Goal: Task Accomplishment & Management: Manage account settings

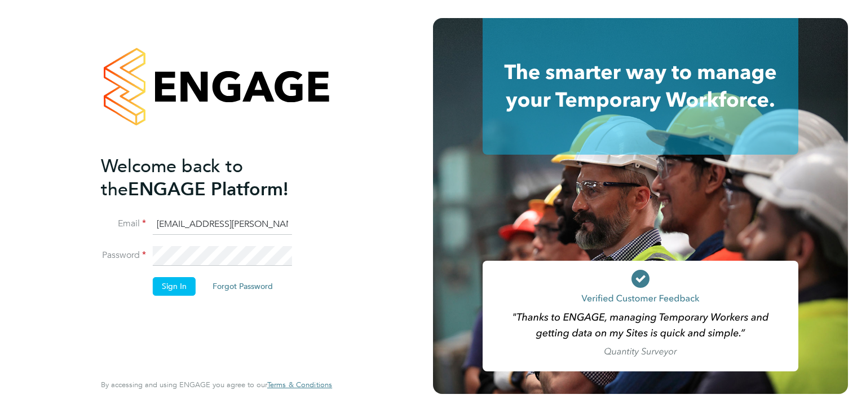
drag, startPoint x: 277, startPoint y: 222, endPoint x: 215, endPoint y: 215, distance: 62.5
click at [215, 215] on input "engagemasterlogins@hays.com" at bounding box center [222, 224] width 139 height 20
type input "[EMAIL_ADDRESS][DOMAIN_NAME]"
click at [174, 286] on button "Sign In" at bounding box center [174, 286] width 43 height 18
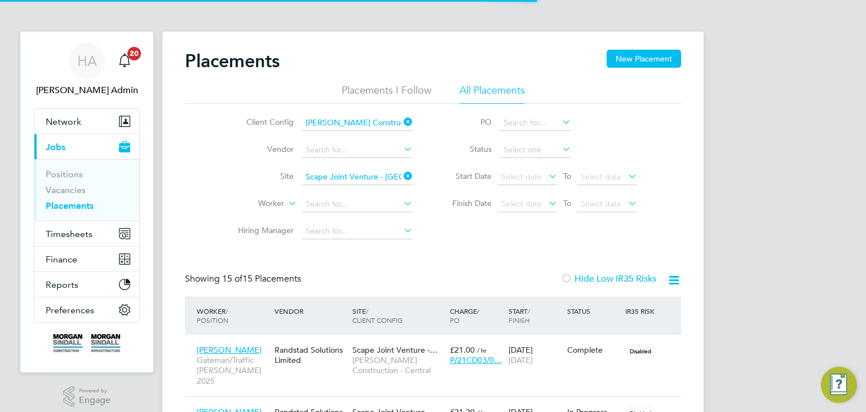
click at [85, 209] on link "Placements" at bounding box center [70, 205] width 48 height 11
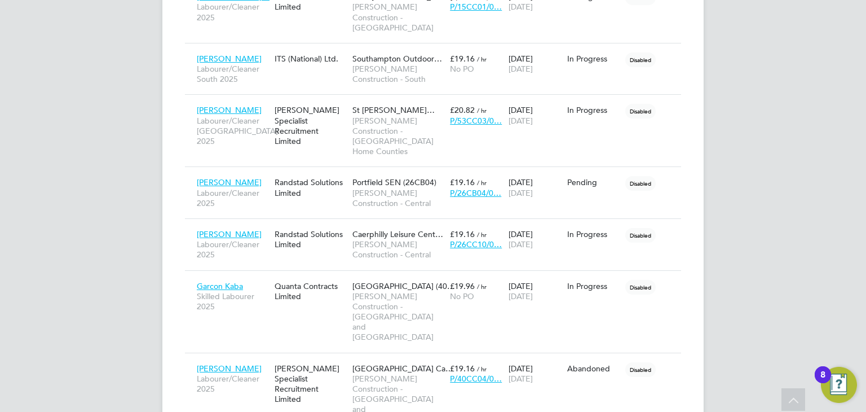
scroll to position [1697, 0]
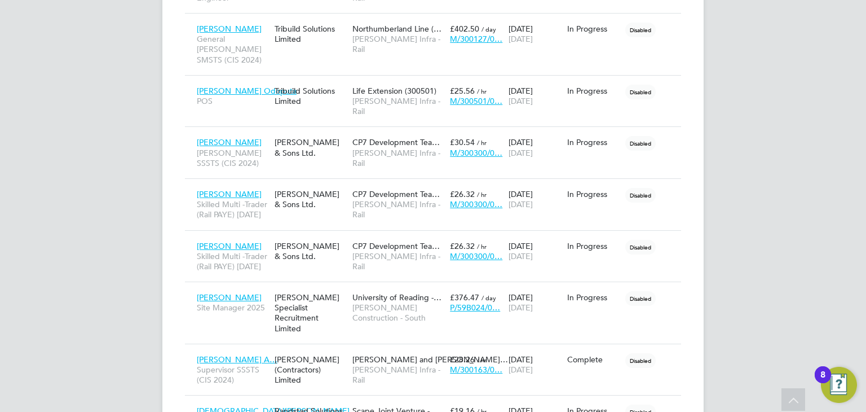
scroll to position [3241, 0]
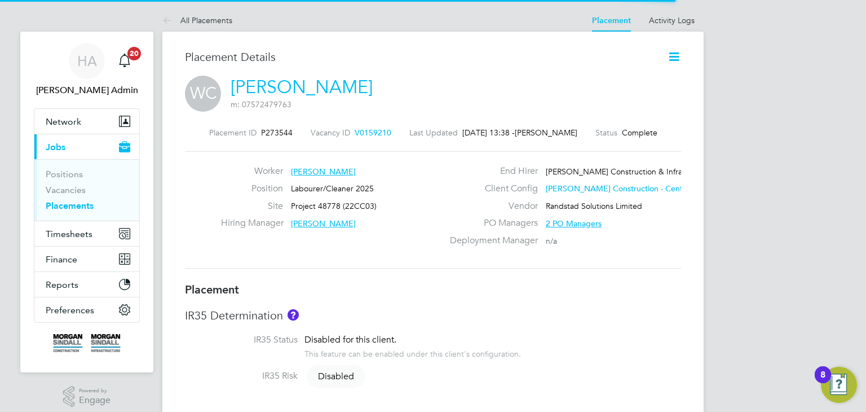
scroll to position [6, 6]
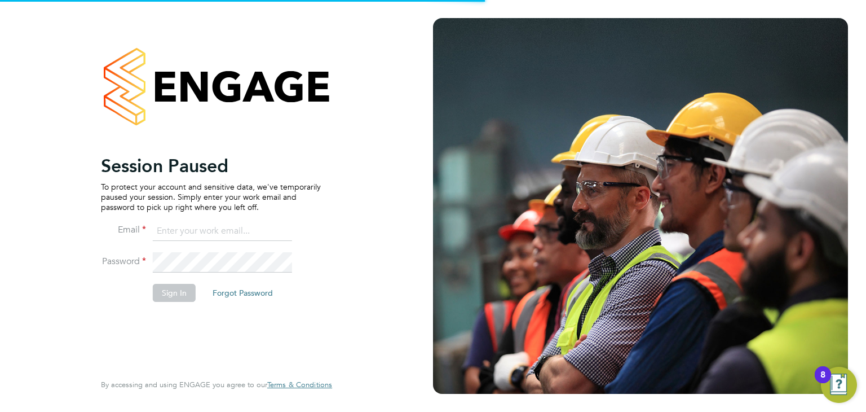
type input "[EMAIL_ADDRESS][DOMAIN_NAME]"
